Goal: Information Seeking & Learning: Learn about a topic

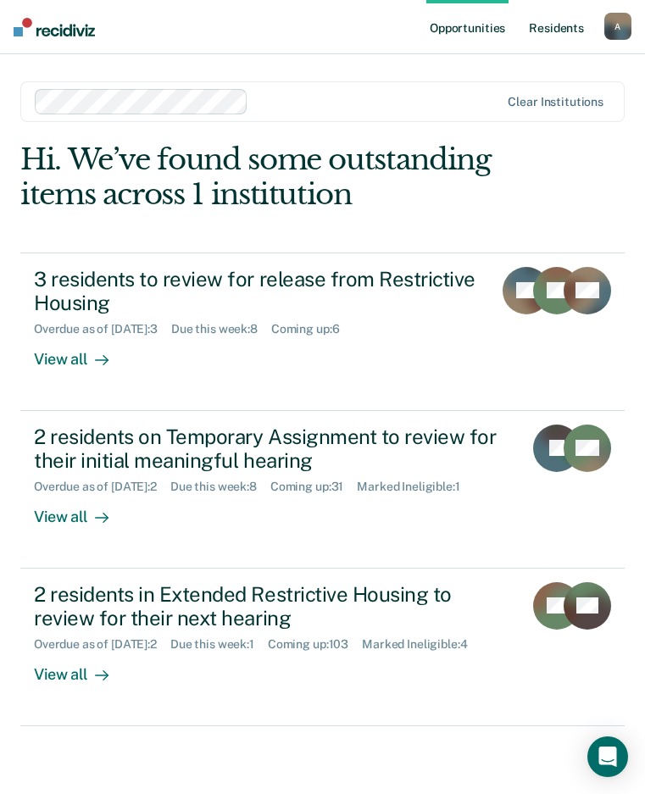
click at [568, 36] on link "Resident s" at bounding box center [556, 27] width 62 height 54
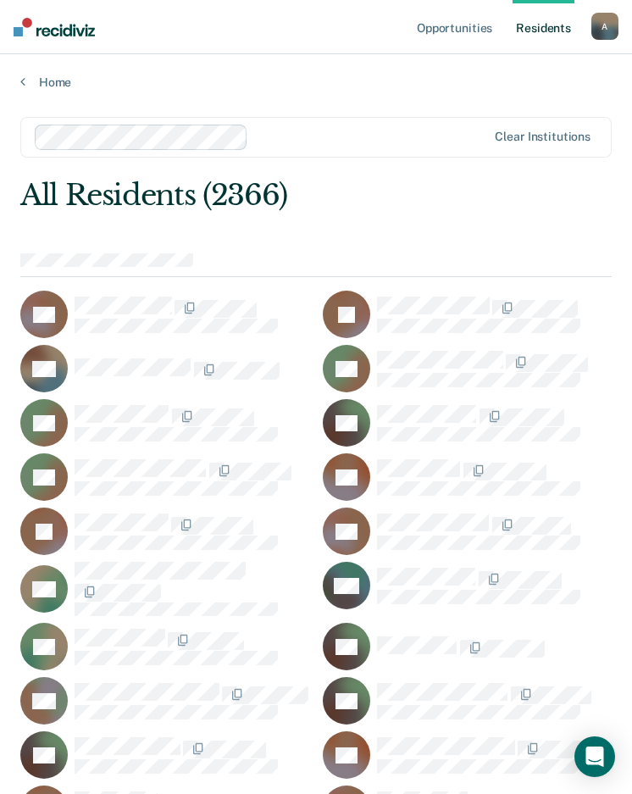
scroll to position [58374, 0]
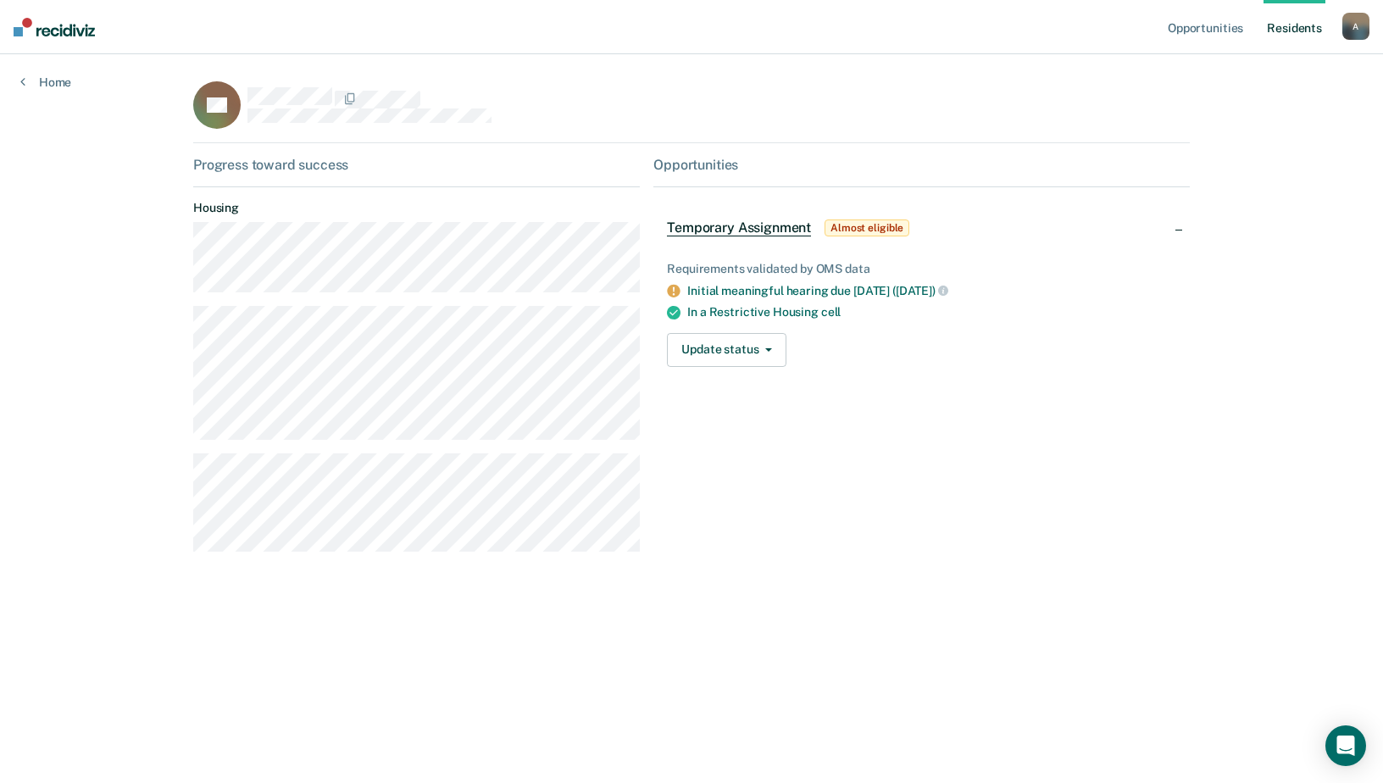
click at [642, 441] on div "Progress toward success Housing Opportunities Temporary Assignment Almost eligi…" at bounding box center [691, 361] width 997 height 408
click at [54, 89] on link "Home" at bounding box center [45, 82] width 51 height 15
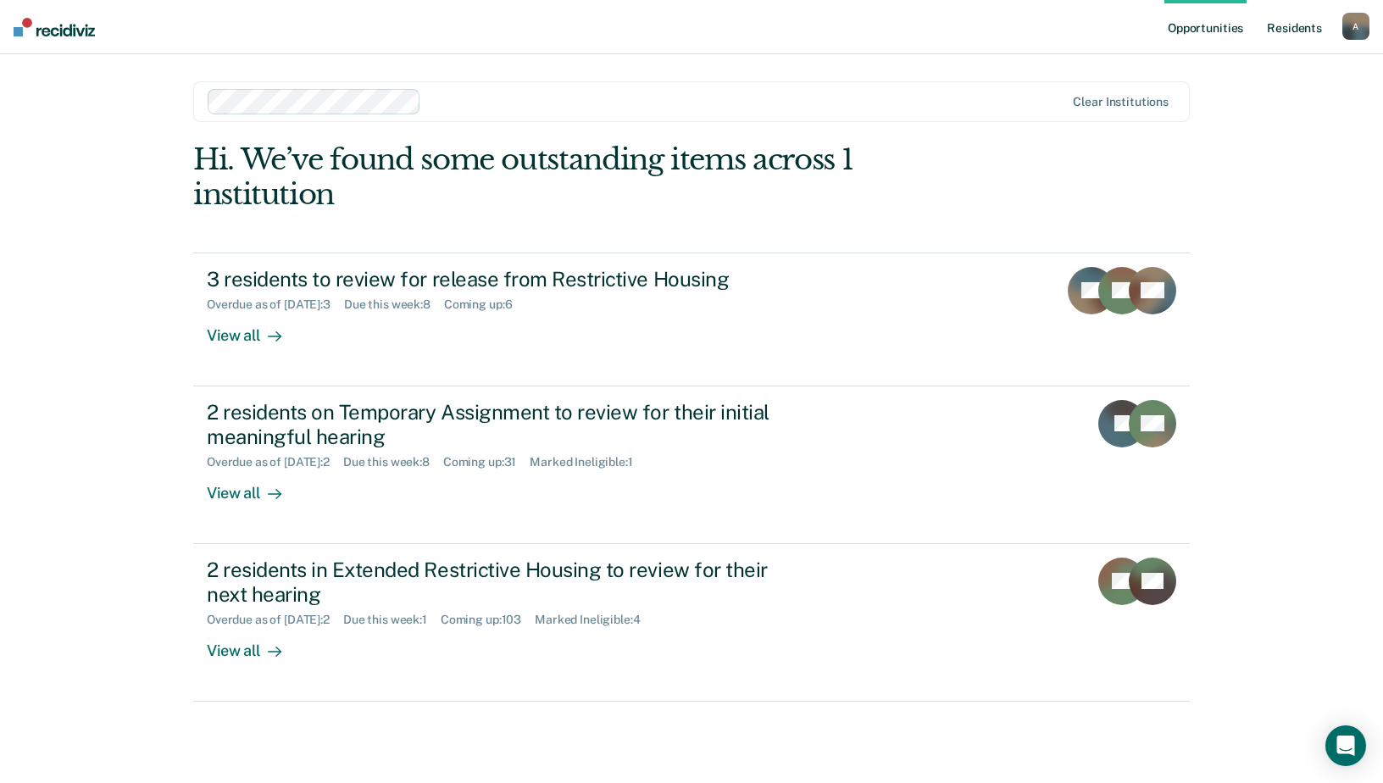
click at [644, 27] on link "Resident s" at bounding box center [1295, 27] width 62 height 54
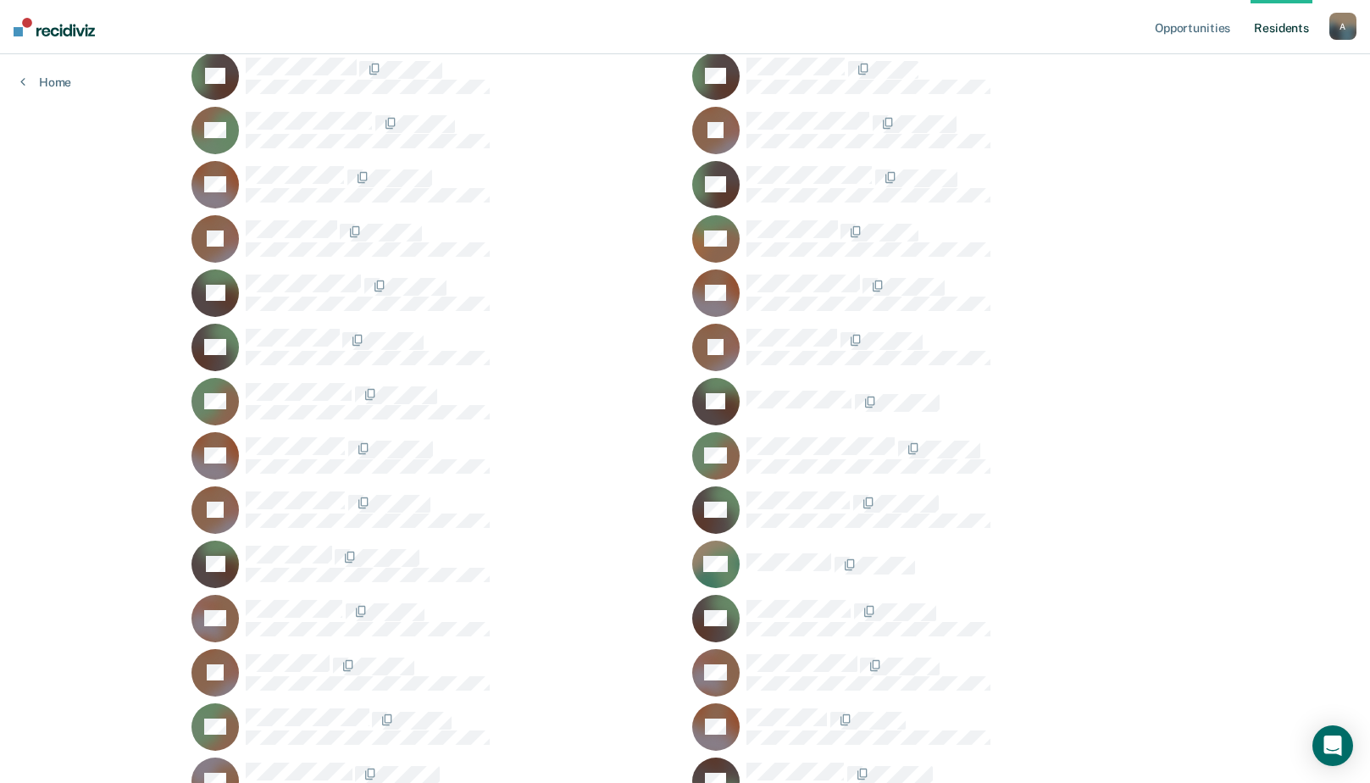
scroll to position [9370, 0]
